Goal: Entertainment & Leisure: Consume media (video, audio)

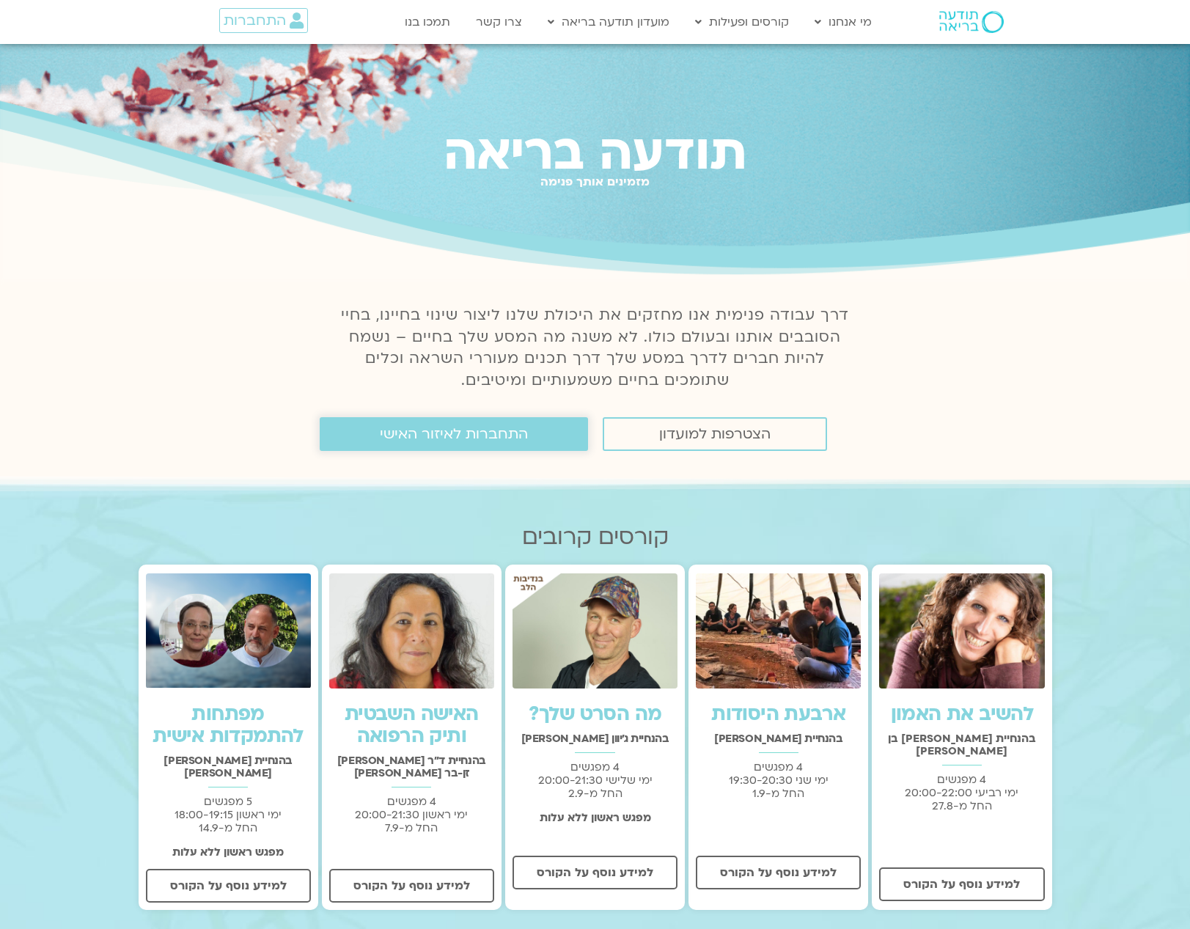
click at [490, 435] on span "התחברות לאיזור האישי" at bounding box center [454, 434] width 148 height 16
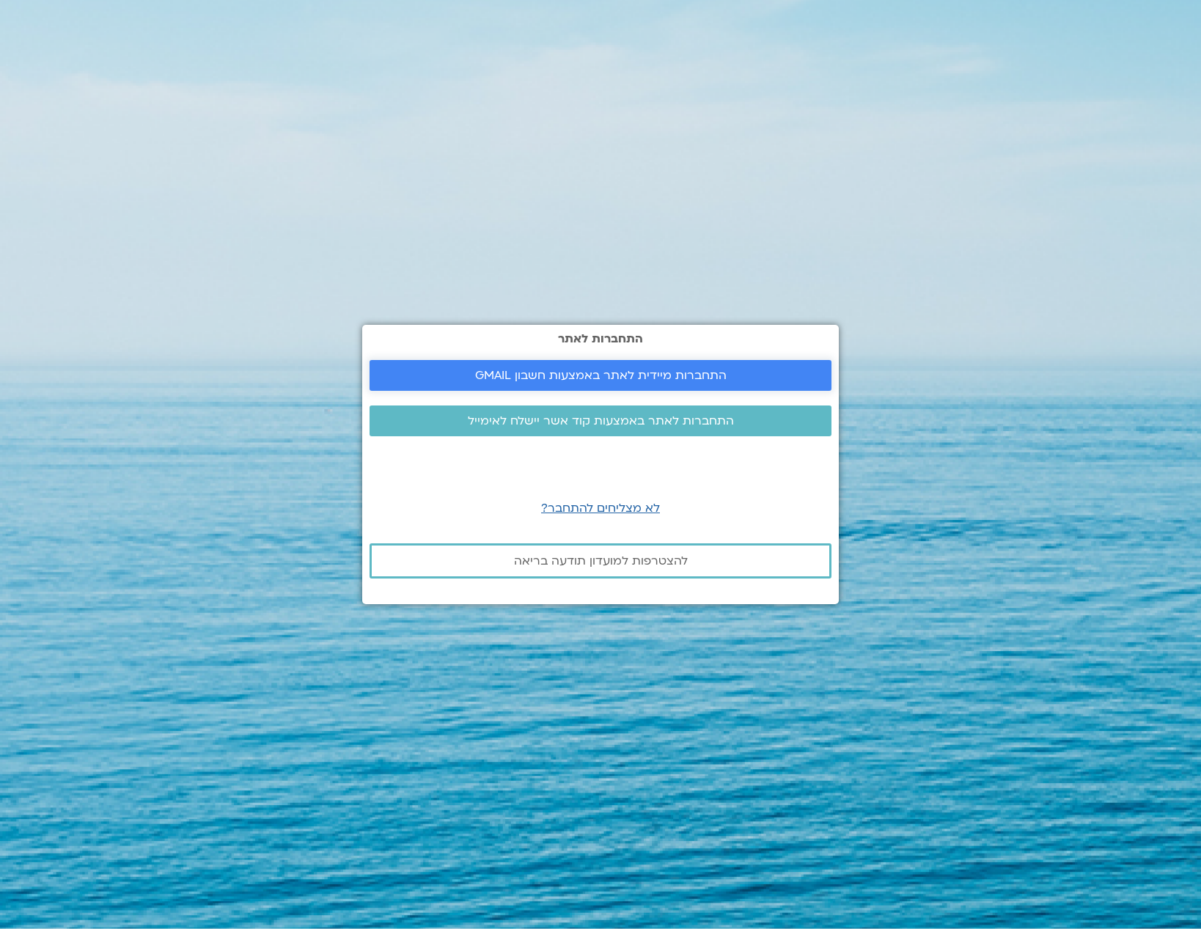
click at [514, 373] on span "התחברות מיידית לאתר באמצעות חשבון GMAIL" at bounding box center [600, 375] width 251 height 13
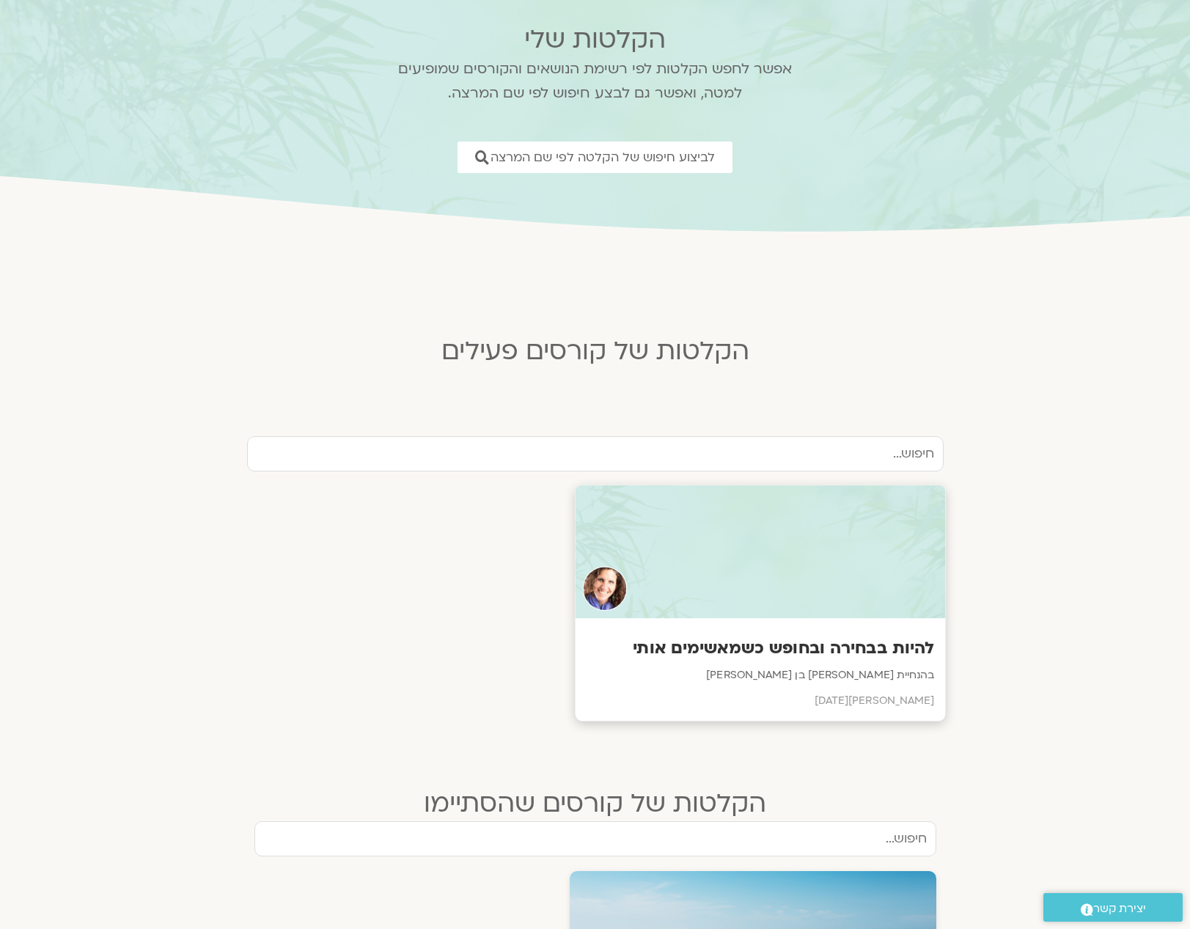
click at [824, 650] on h3 "להיות בבחירה ובחופש כשמאשימים אותי" at bounding box center [760, 648] width 348 height 23
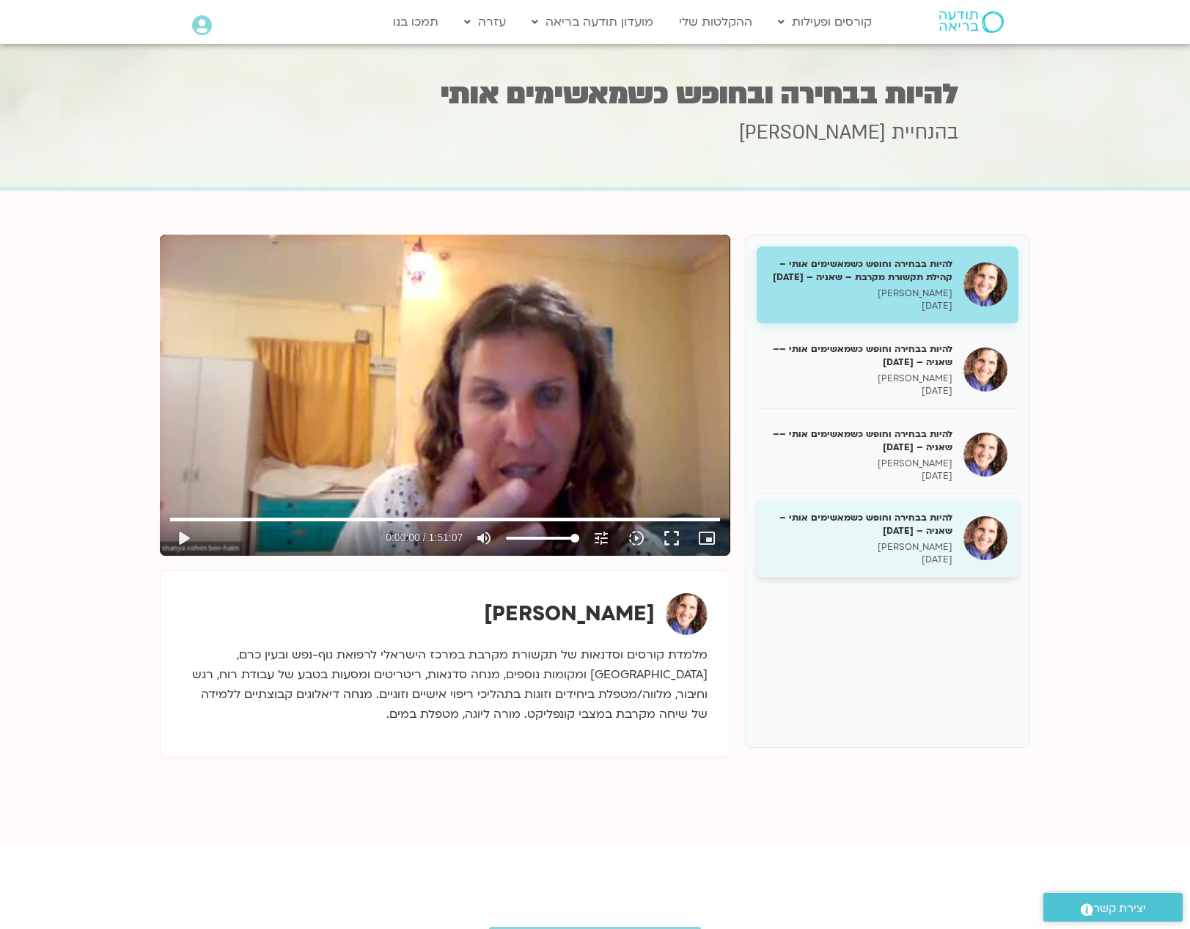
click at [880, 537] on h5 "להיות בבחירה וחופש כשמאשימים אותי – [PERSON_NAME] – [DATE]" at bounding box center [859, 524] width 185 height 26
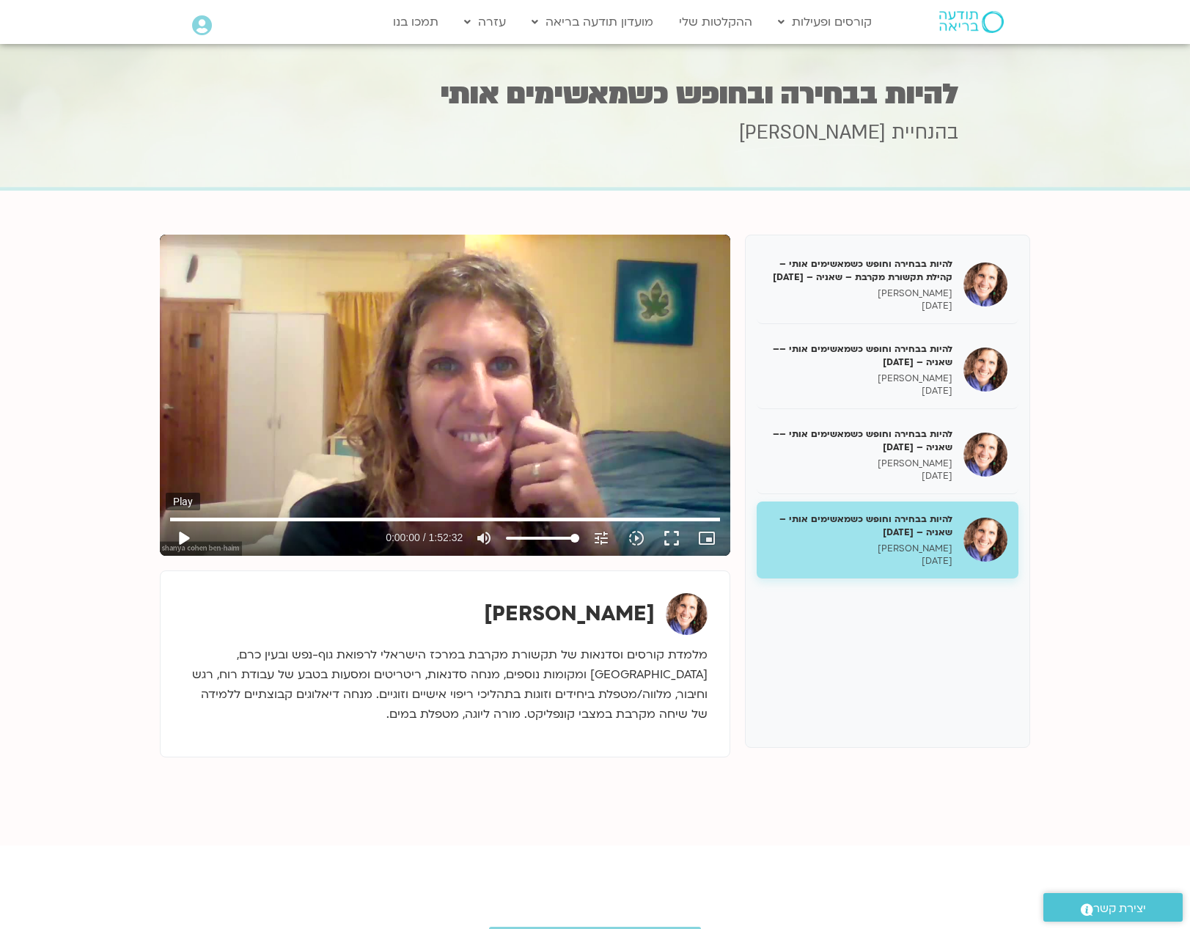
click at [184, 533] on button "play_arrow" at bounding box center [183, 537] width 35 height 35
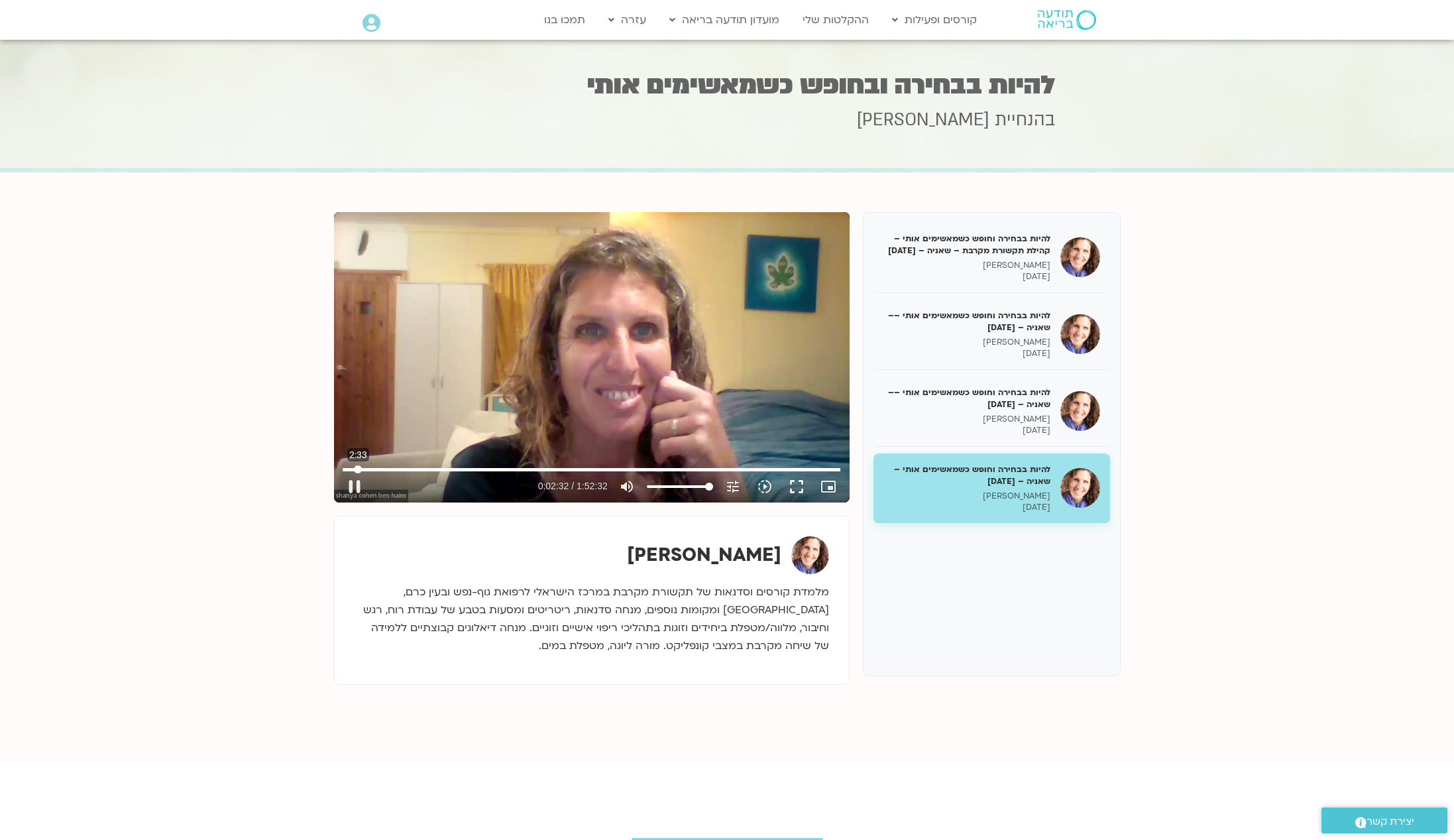
click at [358, 467] on input "Seek" at bounding box center [591, 469] width 497 height 8
click at [795, 486] on button "fullscreen" at bounding box center [796, 486] width 32 height 32
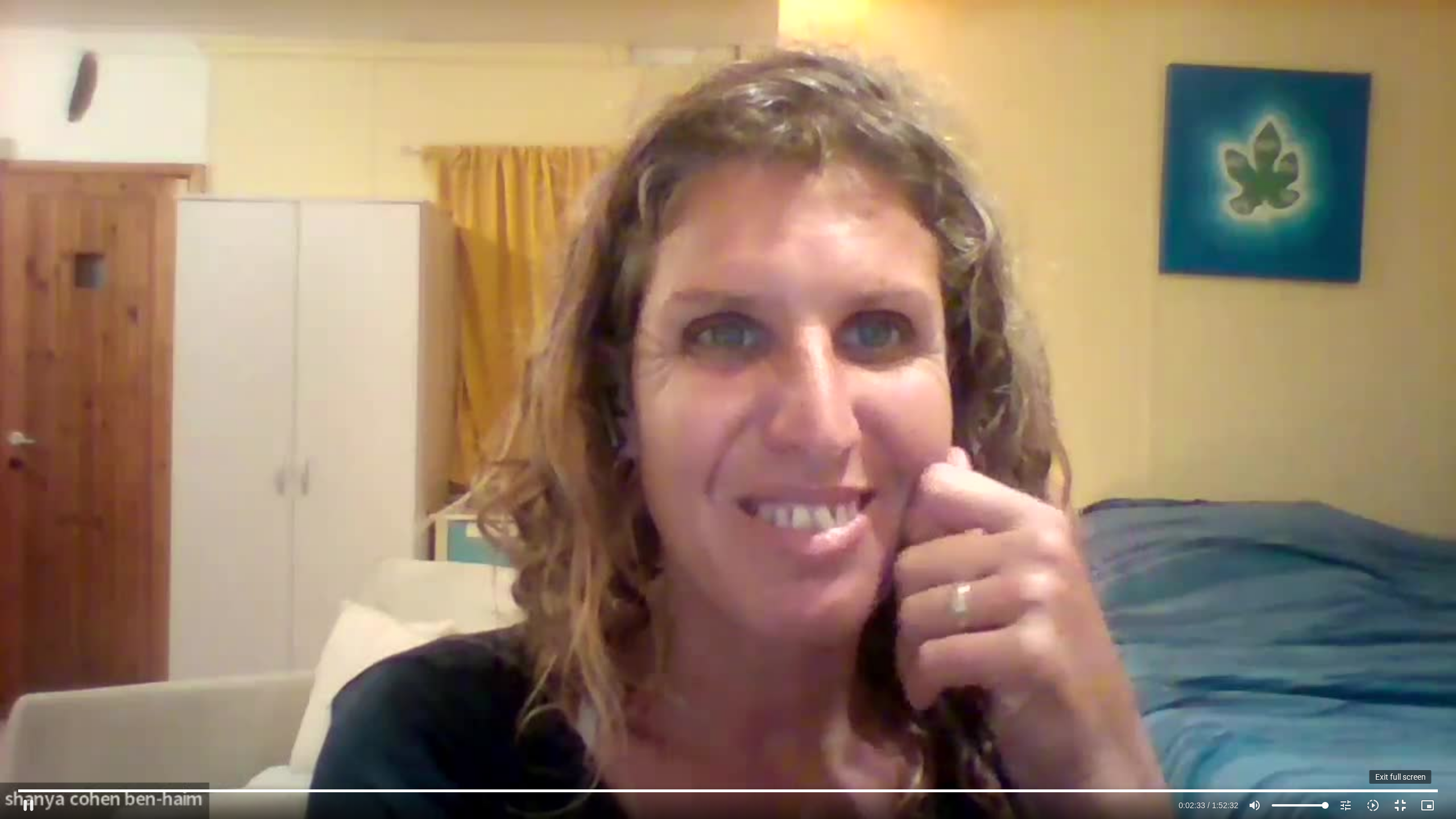
click at [923, 720] on button "fullscreen_exit" at bounding box center [1400, 805] width 27 height 27
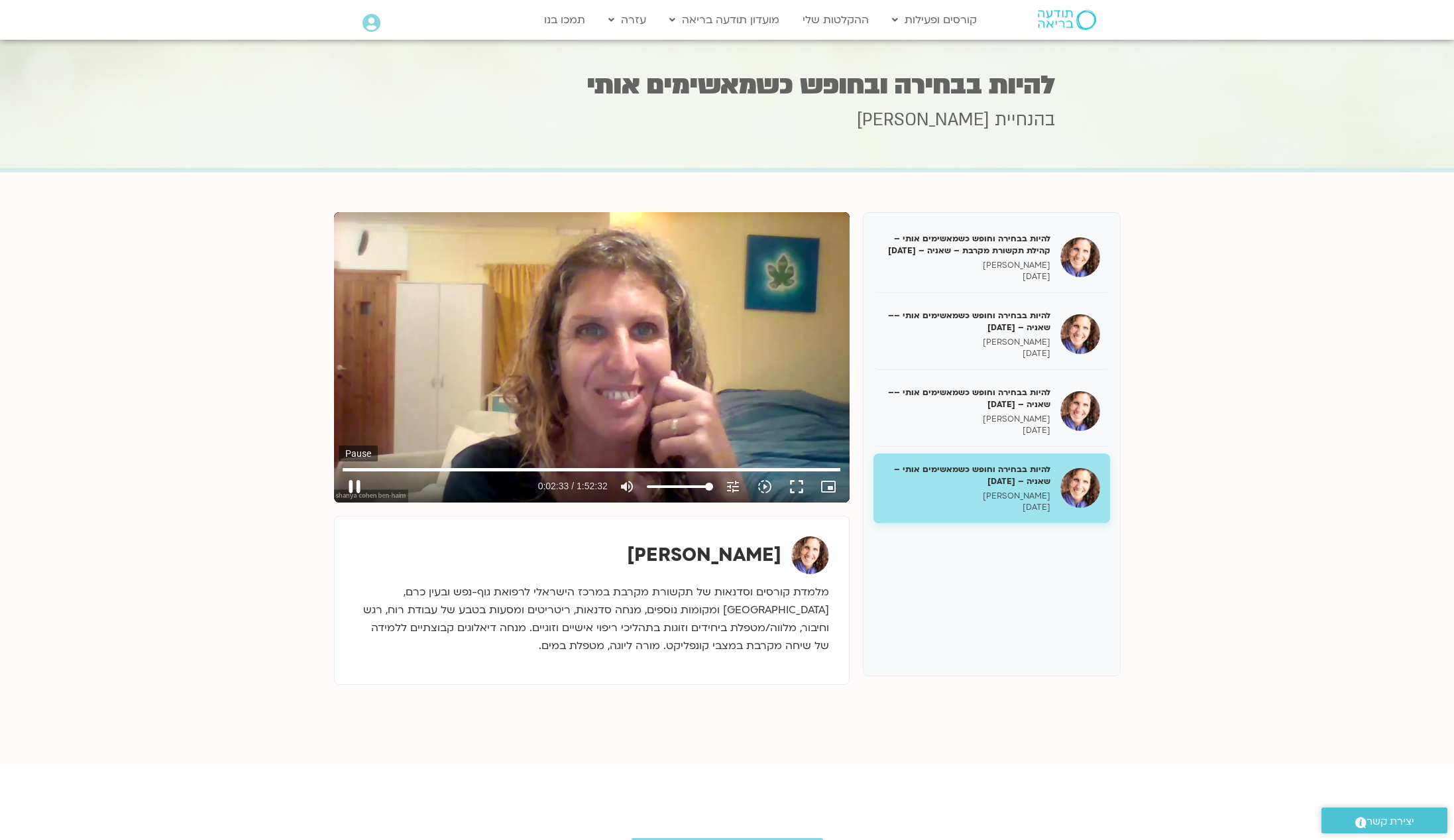
click at [359, 486] on button "pause" at bounding box center [354, 486] width 32 height 32
click at [353, 488] on button "play_arrow" at bounding box center [354, 486] width 32 height 32
click at [346, 467] on input "Seek" at bounding box center [591, 469] width 497 height 8
type input "0.1"
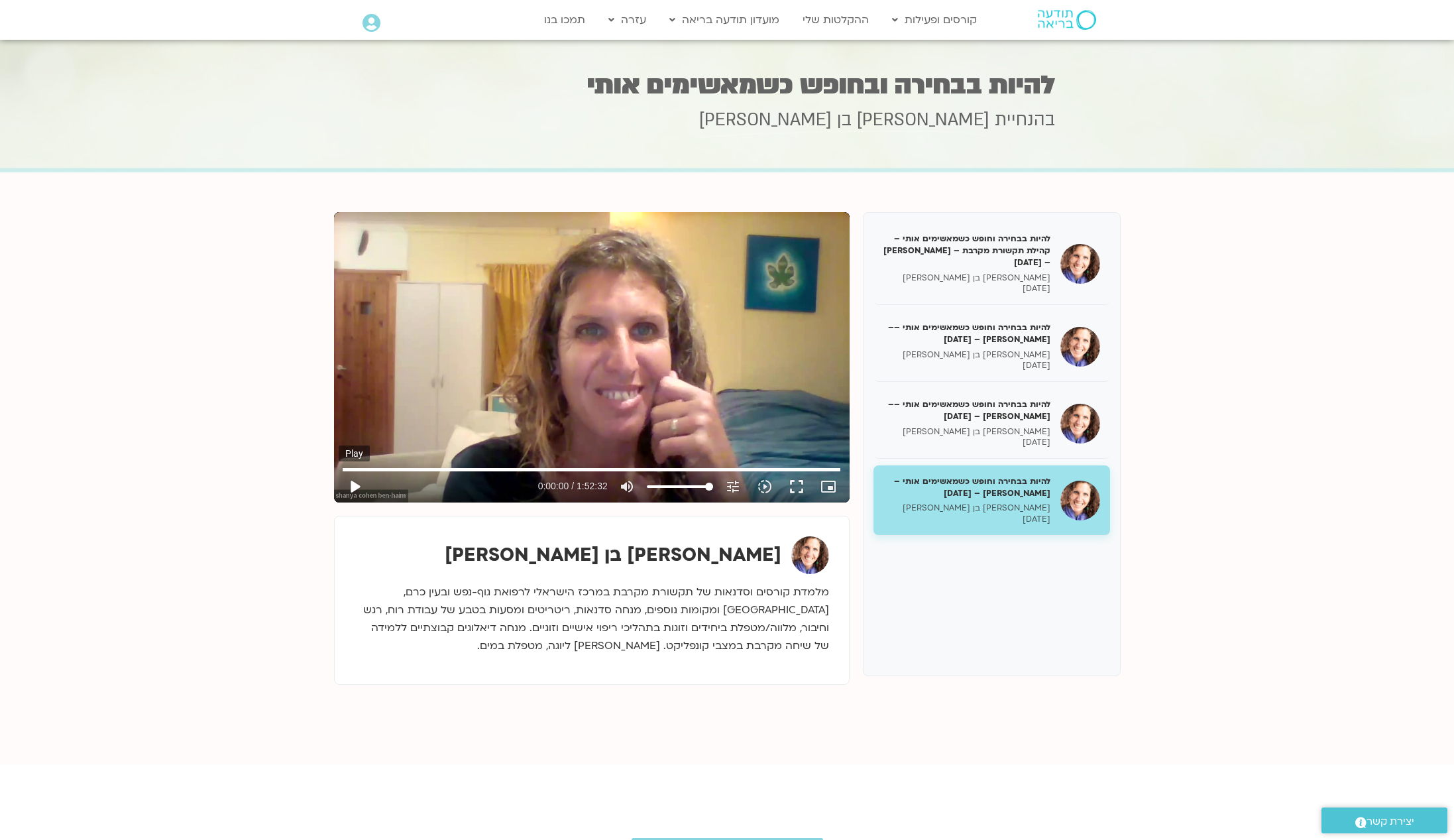
click at [351, 493] on button "play_arrow" at bounding box center [354, 486] width 32 height 32
type input "66.806655603943"
